Goal: Navigation & Orientation: Find specific page/section

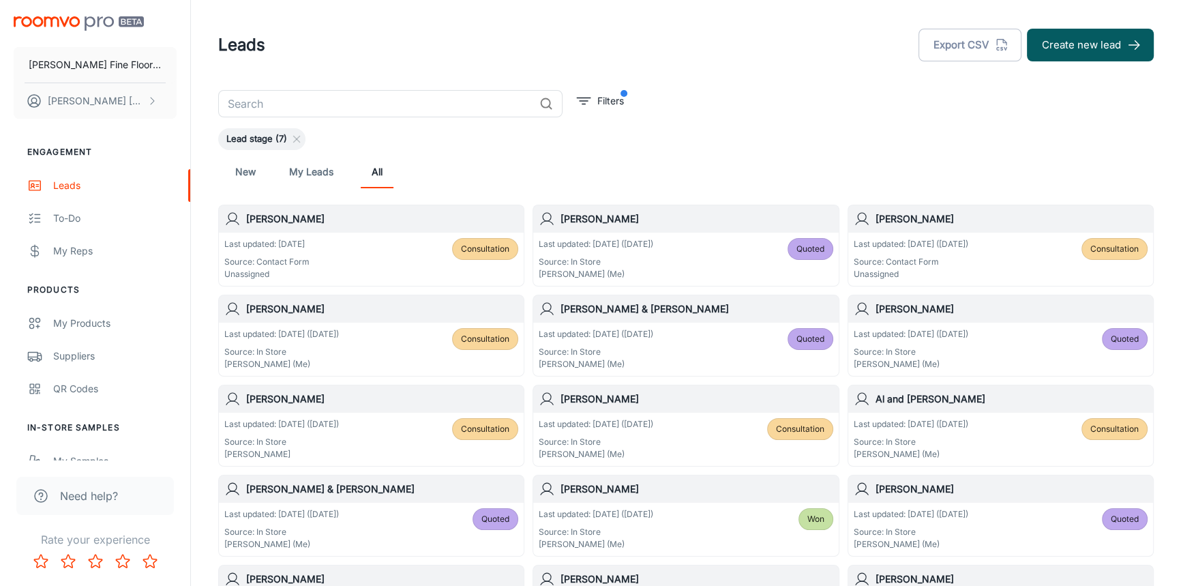
scroll to position [25, 0]
